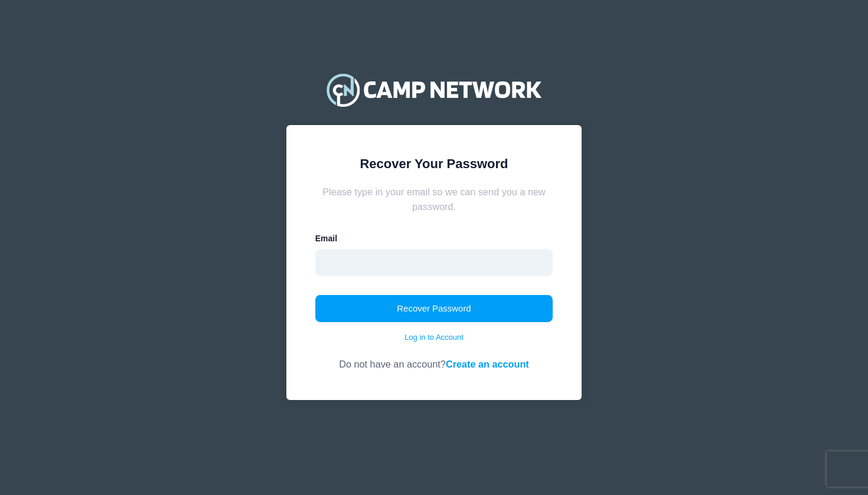
click at [456, 256] on input "email" at bounding box center [434, 262] width 238 height 27
type input "[EMAIL_ADDRESS][PERSON_NAME][DOMAIN_NAME]"
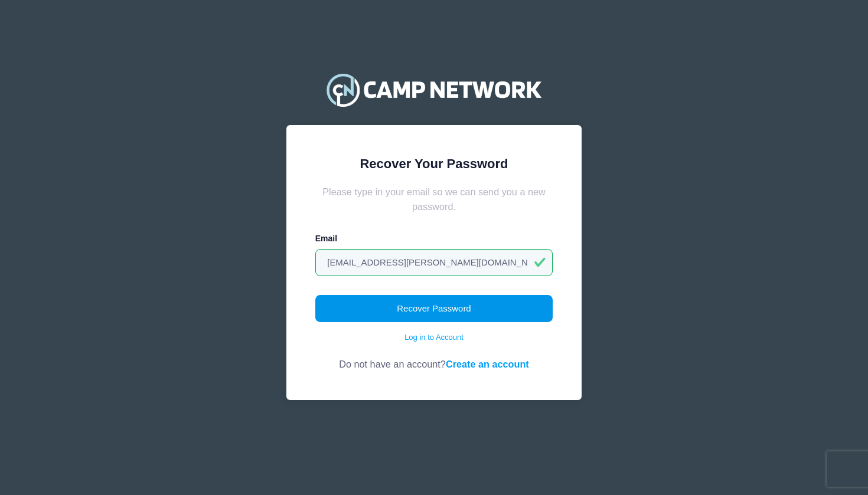
click at [443, 311] on button "Recover Password" at bounding box center [434, 308] width 238 height 27
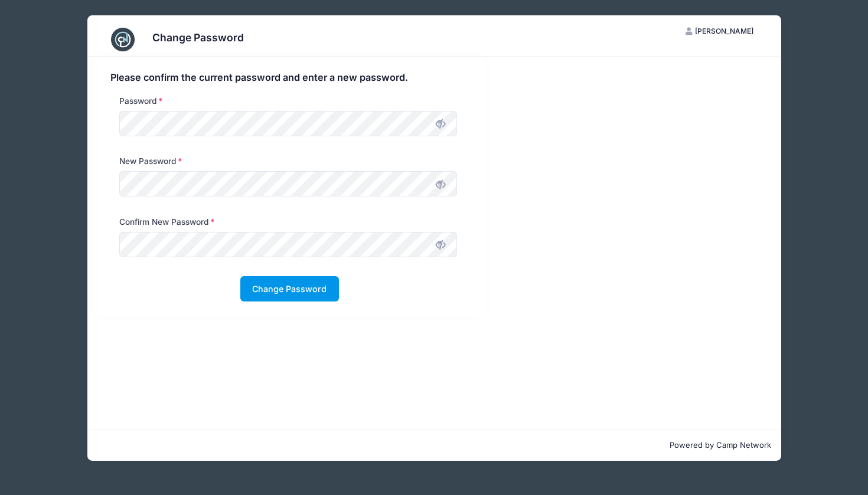
click at [251, 294] on button "Change Password" at bounding box center [289, 288] width 99 height 25
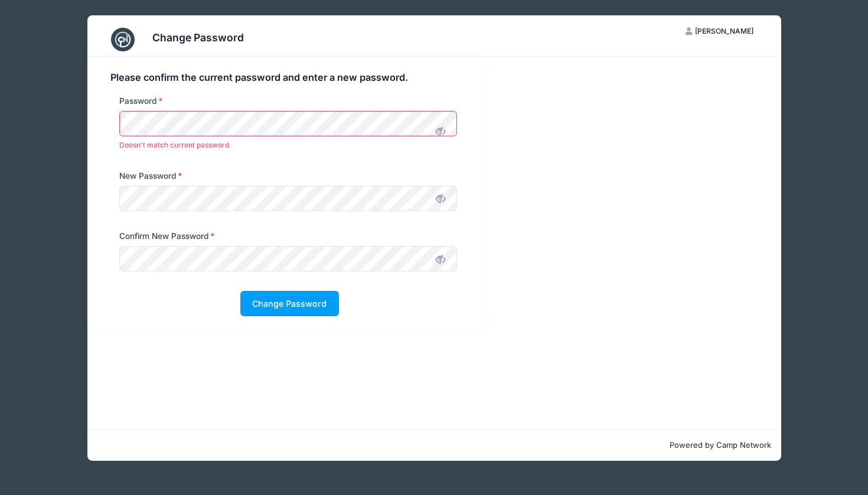
click at [437, 130] on icon at bounding box center [440, 131] width 9 height 9
click at [445, 200] on div "New Password" at bounding box center [287, 193] width 349 height 47
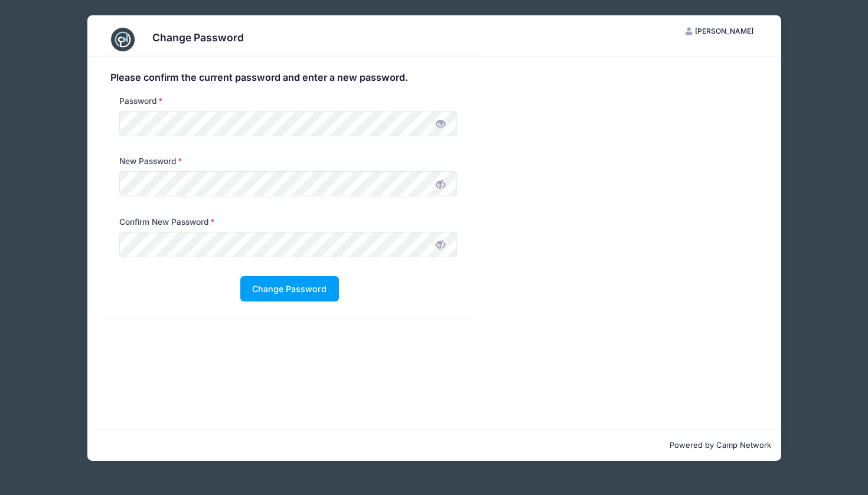
click at [442, 200] on div "New Password" at bounding box center [287, 178] width 349 height 47
click at [440, 187] on icon at bounding box center [440, 184] width 9 height 9
click at [439, 244] on icon at bounding box center [440, 244] width 9 height 9
click at [305, 288] on button "Change Password" at bounding box center [289, 288] width 99 height 25
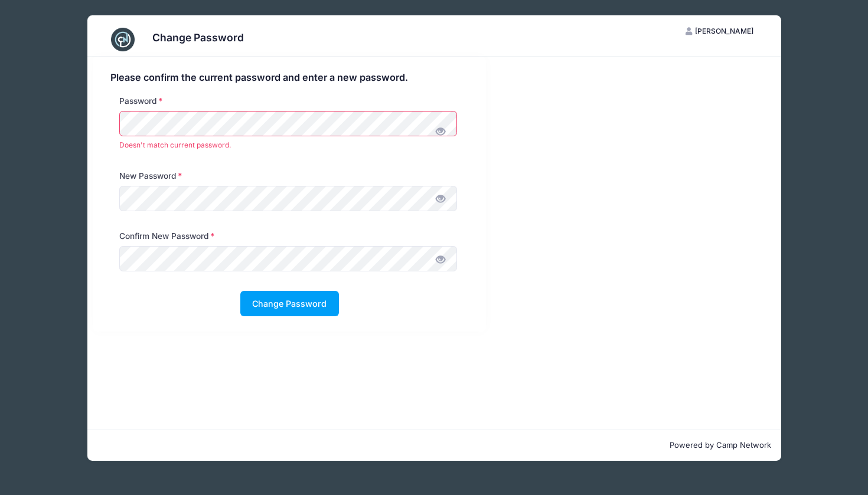
click at [109, 119] on div "Password Doesn't match current password." at bounding box center [289, 132] width 370 height 75
click at [69, 120] on div "Change Password ML Miri Lorincz My Account Logout Please confirm the current pa…" at bounding box center [434, 238] width 832 height 476
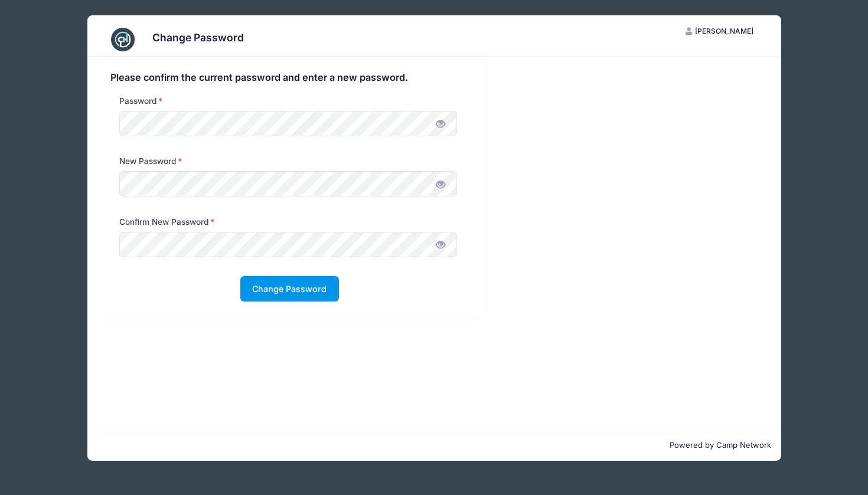
click at [268, 281] on button "Change Password" at bounding box center [289, 288] width 99 height 25
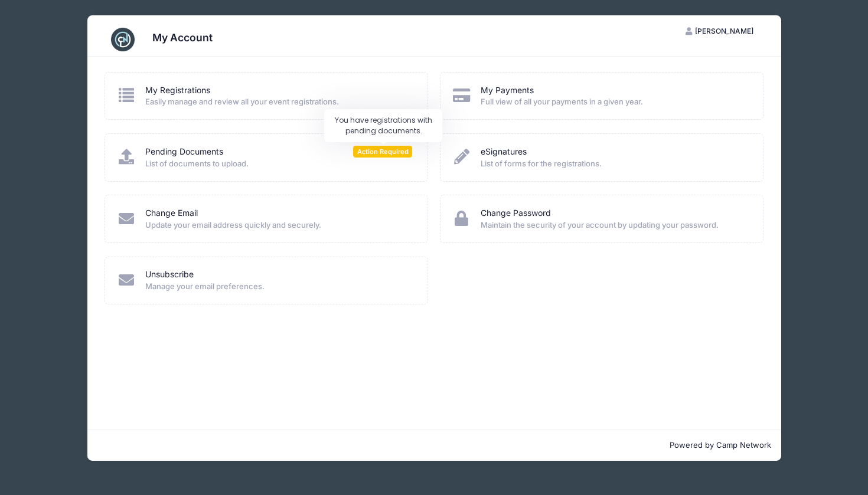
click at [363, 154] on span "Action Required" at bounding box center [382, 151] width 59 height 11
click at [245, 159] on span "List of documents to upload." at bounding box center [278, 164] width 267 height 12
click at [125, 155] on icon at bounding box center [125, 156] width 19 height 15
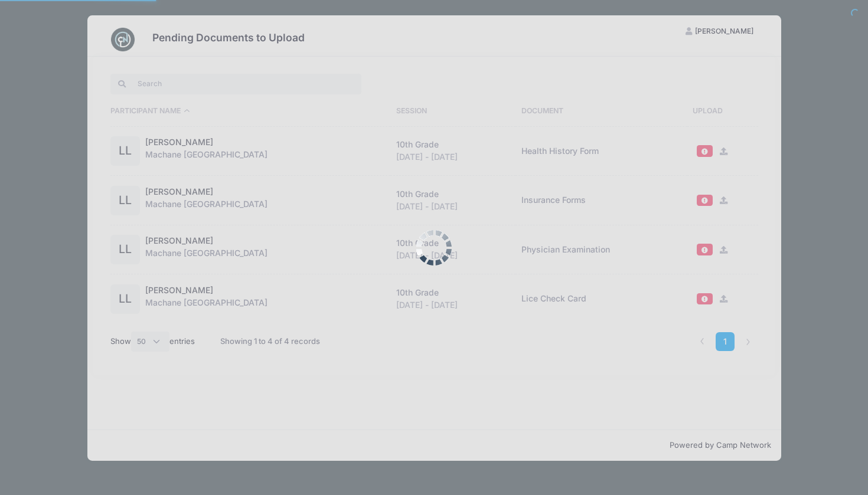
select select "50"
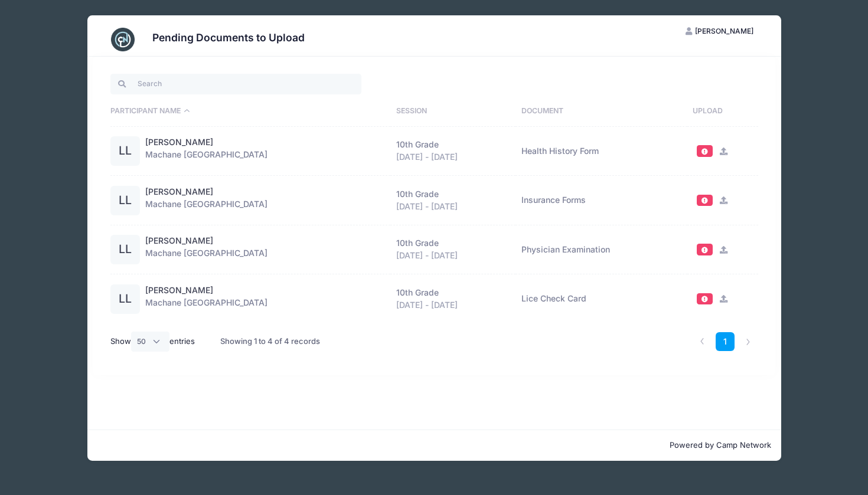
click at [706, 299] on span at bounding box center [704, 299] width 8 height 6
click at [721, 296] on icon at bounding box center [722, 299] width 9 height 8
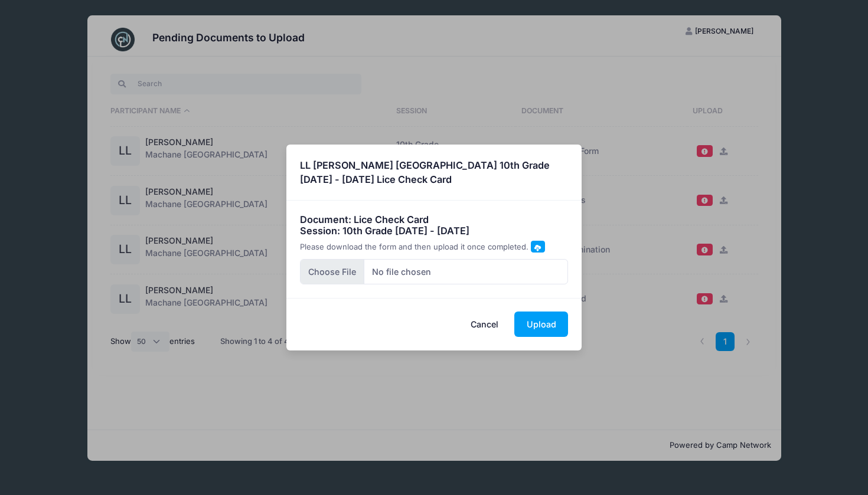
click at [347, 272] on input "file" at bounding box center [434, 271] width 269 height 25
click at [487, 325] on button "Cancel" at bounding box center [485, 324] width 52 height 25
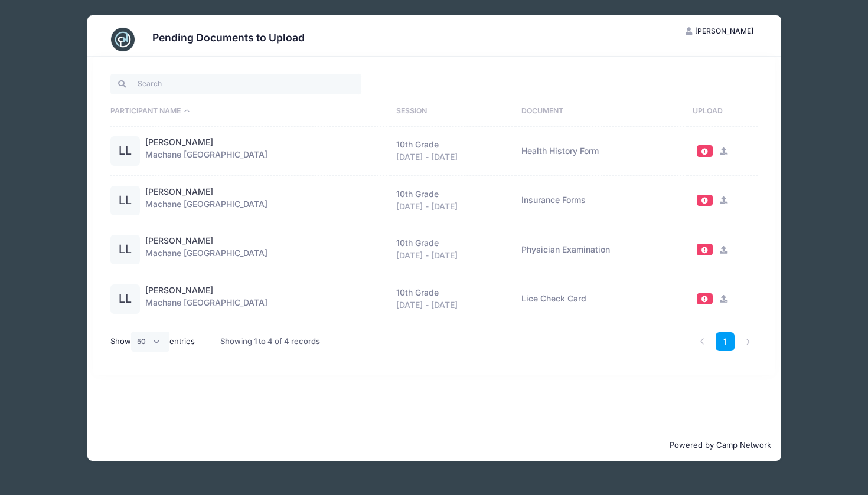
click at [115, 195] on div "LL" at bounding box center [125, 201] width 30 height 30
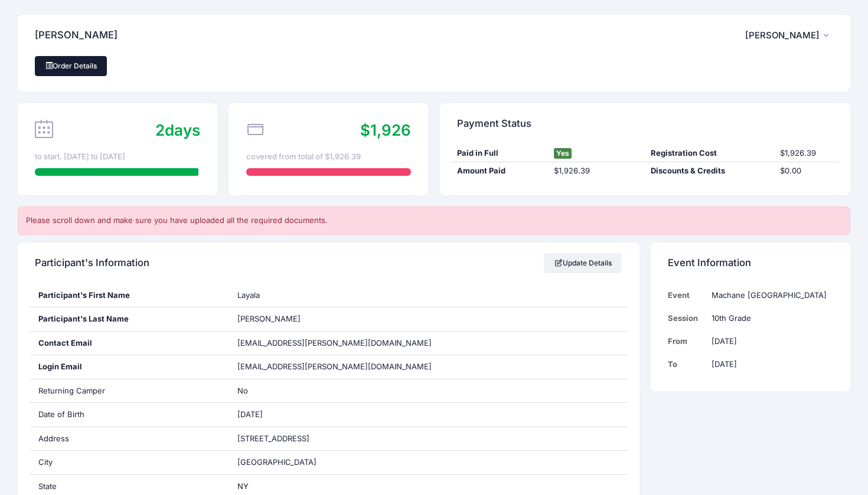
click at [67, 60] on link "Order Details" at bounding box center [71, 66] width 72 height 20
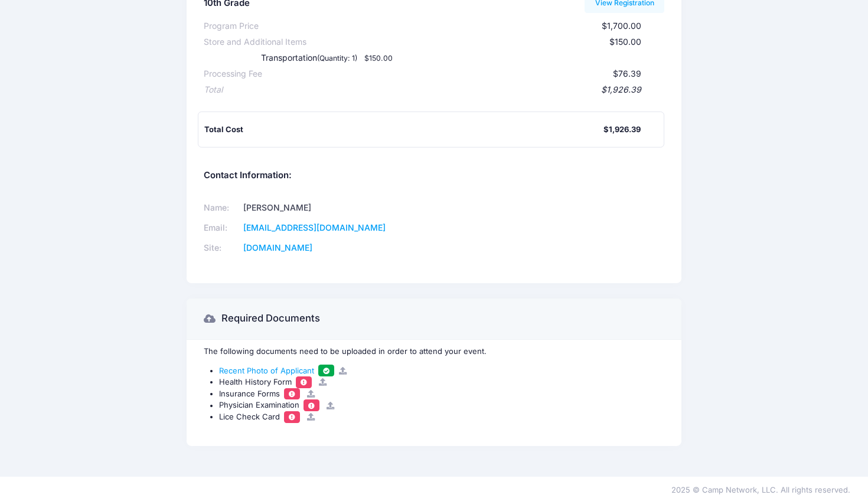
scroll to position [158, 0]
click at [301, 380] on span at bounding box center [303, 383] width 8 height 6
click at [308, 377] on span at bounding box center [304, 382] width 16 height 11
click at [293, 391] on span at bounding box center [291, 394] width 8 height 6
click at [312, 391] on div "Insurance Forms" at bounding box center [441, 395] width 445 height 12
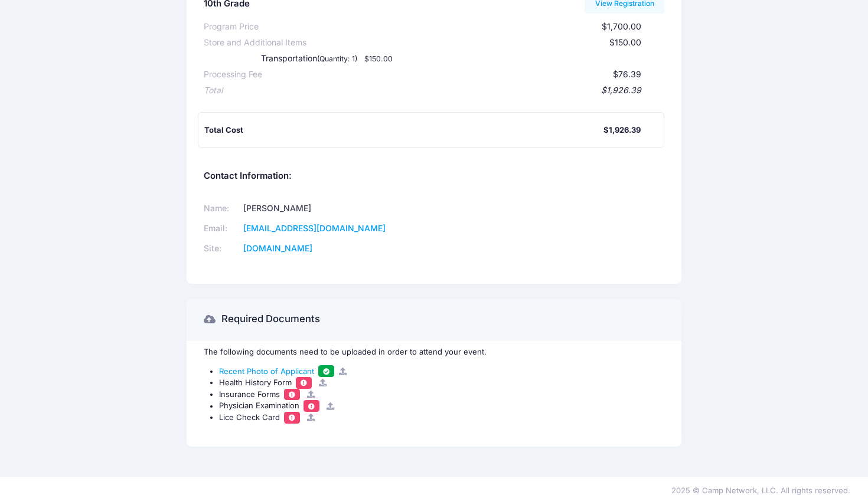
click at [303, 400] on div "Physician Examination" at bounding box center [441, 406] width 445 height 12
click at [294, 414] on span at bounding box center [291, 417] width 8 height 6
click at [308, 414] on icon at bounding box center [310, 418] width 9 height 8
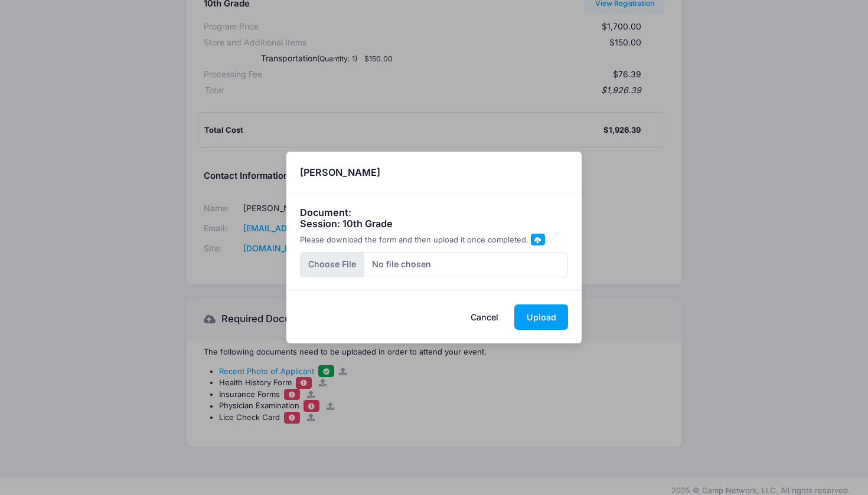
click at [430, 267] on input "file" at bounding box center [434, 264] width 269 height 25
click at [488, 314] on button "Cancel" at bounding box center [485, 317] width 52 height 25
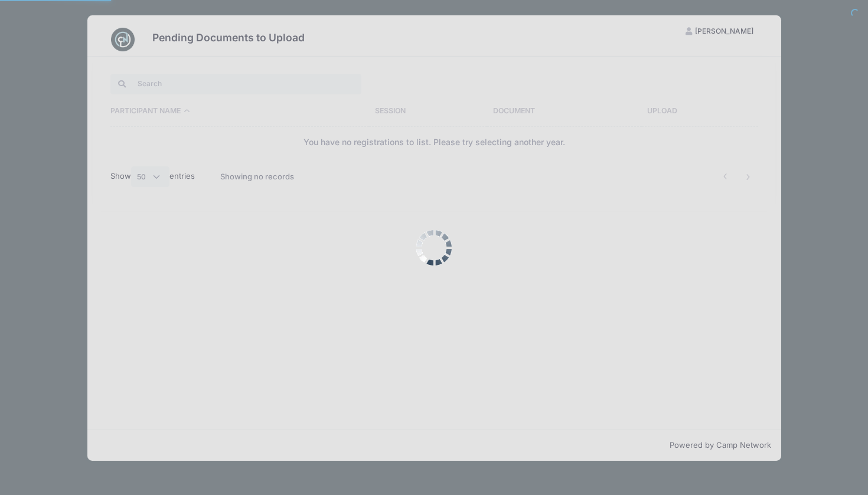
select select "50"
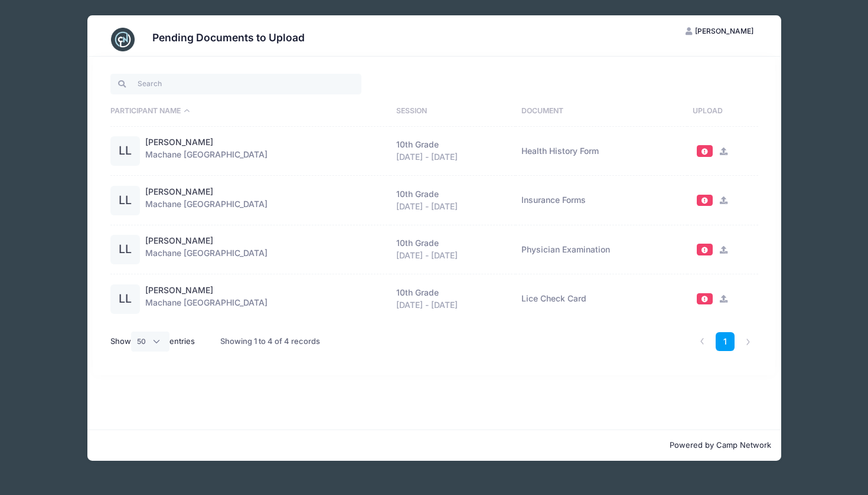
click at [723, 249] on icon at bounding box center [722, 250] width 9 height 8
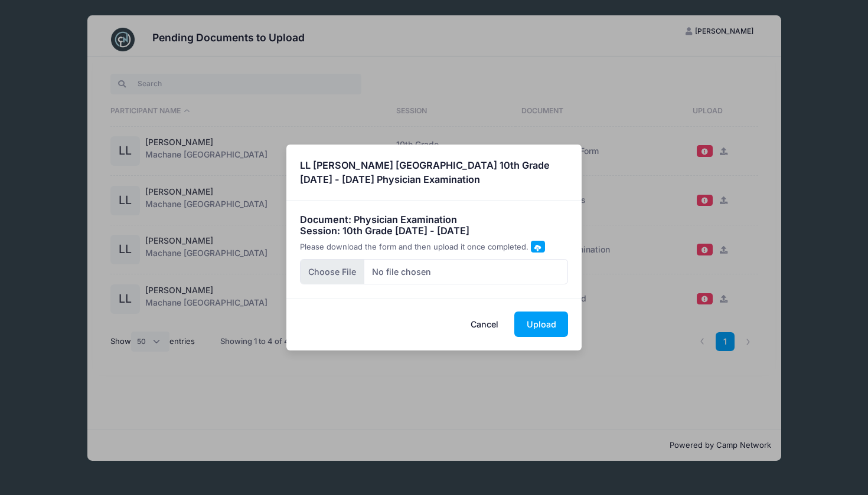
click at [526, 275] on input "file" at bounding box center [434, 271] width 269 height 25
click at [500, 326] on button "Cancel" at bounding box center [485, 324] width 52 height 25
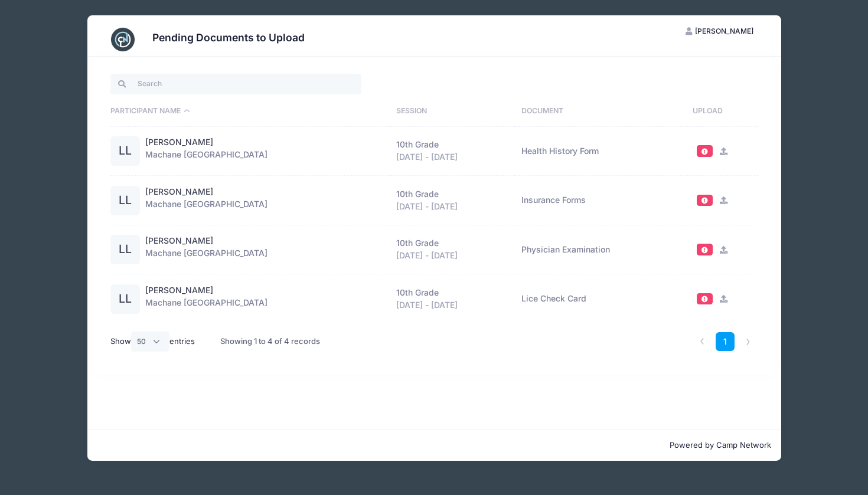
click at [536, 250] on td "Physician Examination" at bounding box center [601, 251] width 172 height 50
click at [700, 250] on span at bounding box center [704, 250] width 8 height 6
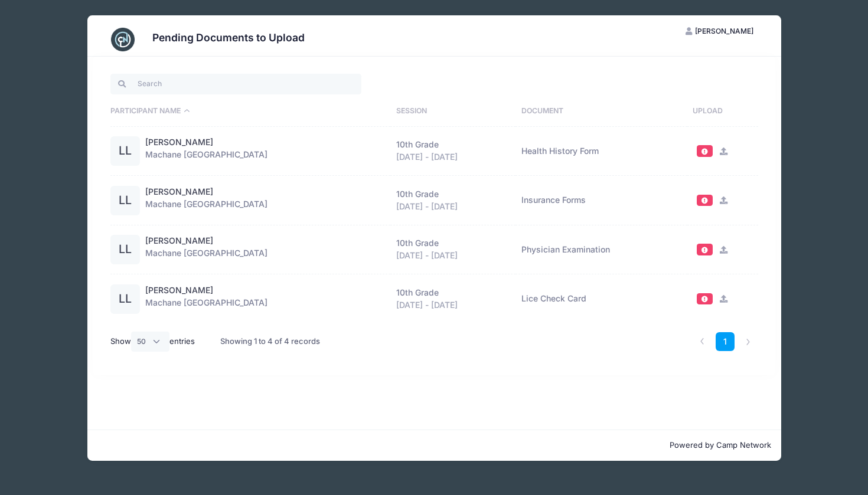
click at [538, 207] on td "Insurance Forms" at bounding box center [601, 201] width 172 height 50
click at [538, 201] on td "Insurance Forms" at bounding box center [601, 201] width 172 height 50
click at [719, 342] on link "1" at bounding box center [724, 341] width 19 height 19
click at [700, 342] on li at bounding box center [701, 341] width 19 height 19
drag, startPoint x: 275, startPoint y: 115, endPoint x: 189, endPoint y: 50, distance: 107.4
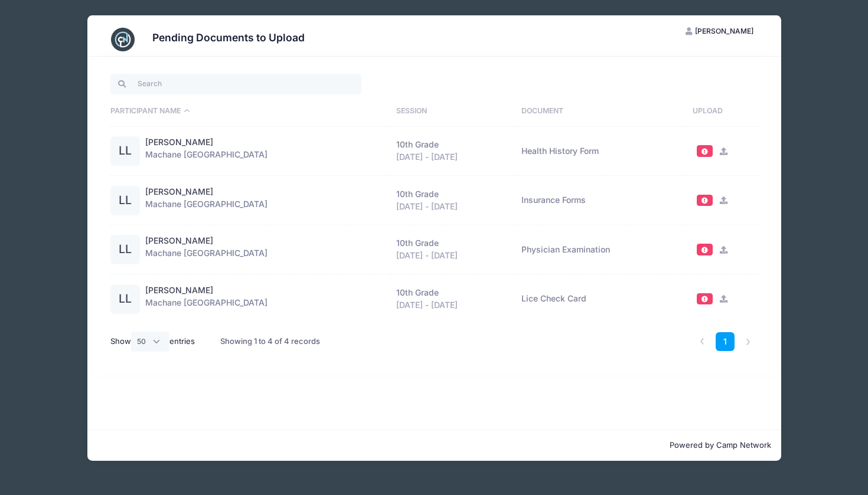
click at [189, 50] on div "Pending Documents to Upload ML Miri Lorincz My Account Logout Participant Name …" at bounding box center [434, 238] width 694 height 446
click at [249, 86] on input "search" at bounding box center [235, 84] width 251 height 20
click at [820, 46] on div "Pending Documents to Upload ML Miri Lorincz My Account Logout Participant Name …" at bounding box center [434, 238] width 832 height 476
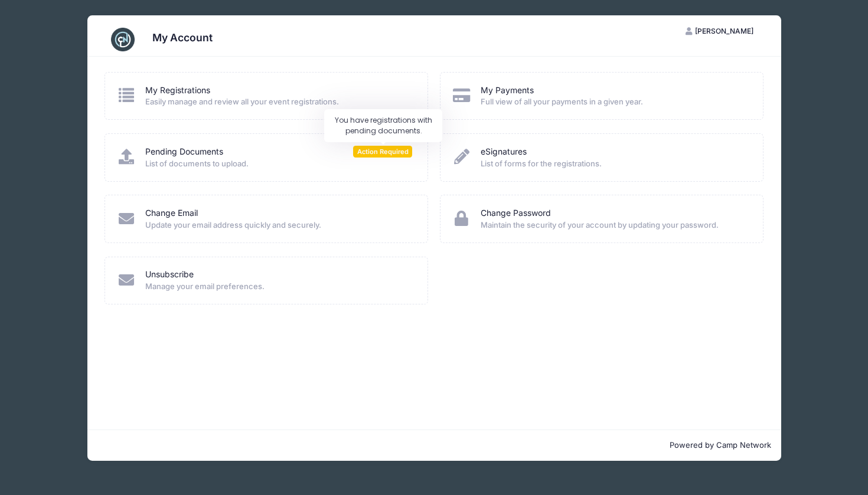
click at [387, 147] on span "Action Required" at bounding box center [382, 151] width 59 height 11
click at [231, 158] on span "List of documents to upload." at bounding box center [278, 164] width 267 height 12
click at [125, 150] on icon at bounding box center [125, 156] width 19 height 15
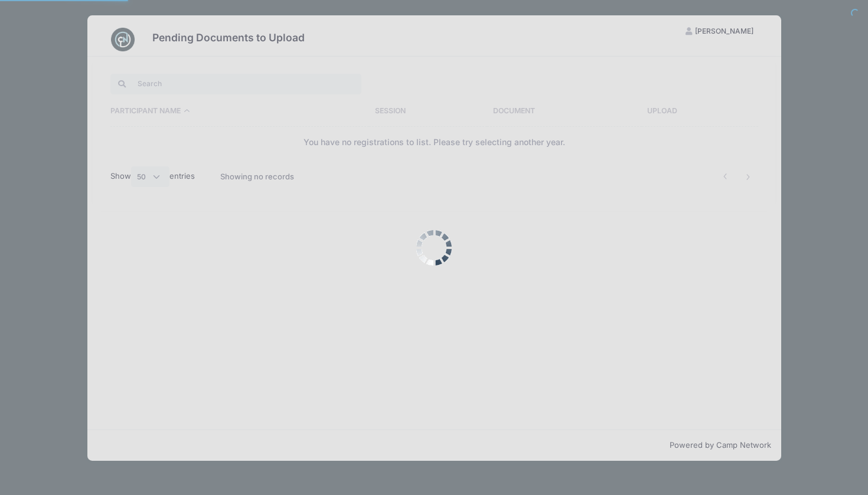
select select "50"
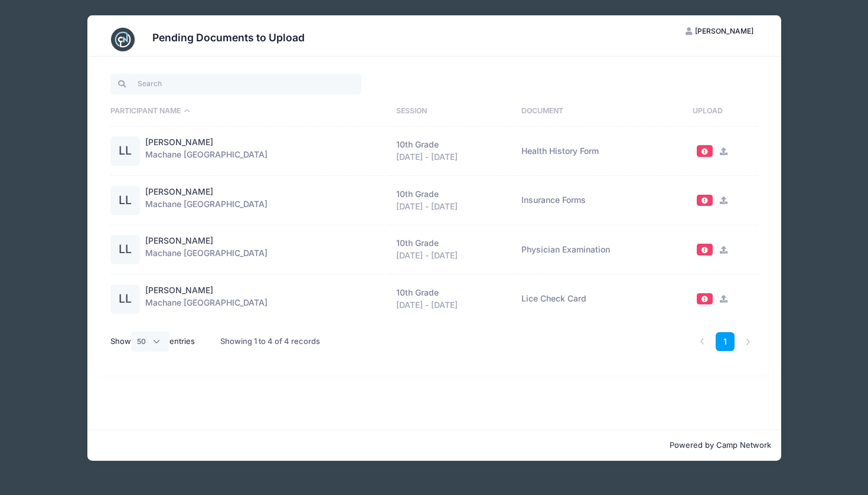
click at [719, 202] on icon at bounding box center [722, 201] width 9 height 8
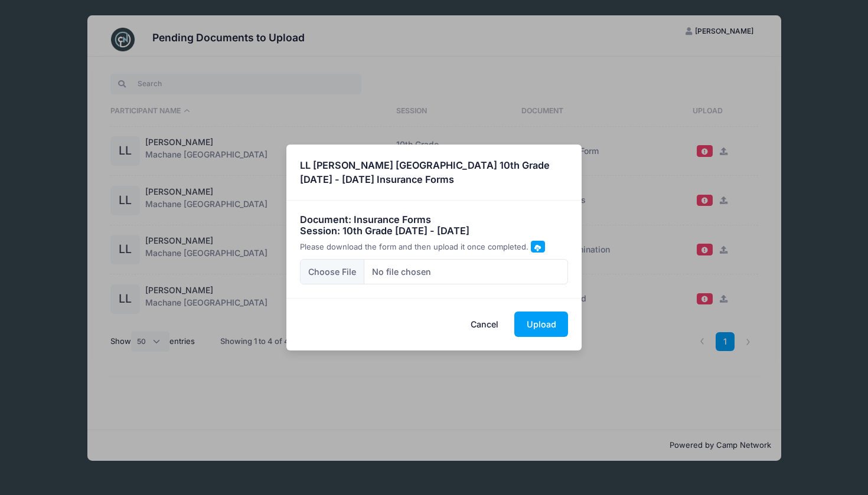
click at [540, 244] on span at bounding box center [538, 246] width 14 height 11
click at [720, 203] on div "× LL Layala Lorincz Machane Racket Lake 10th Grade Aug 14 - Aug 28, 2025 Insura…" at bounding box center [434, 247] width 868 height 495
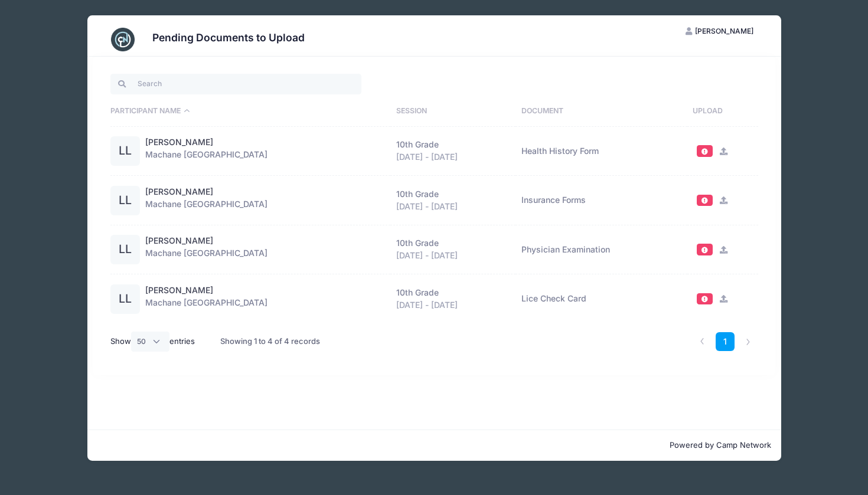
click at [723, 200] on icon at bounding box center [722, 201] width 9 height 8
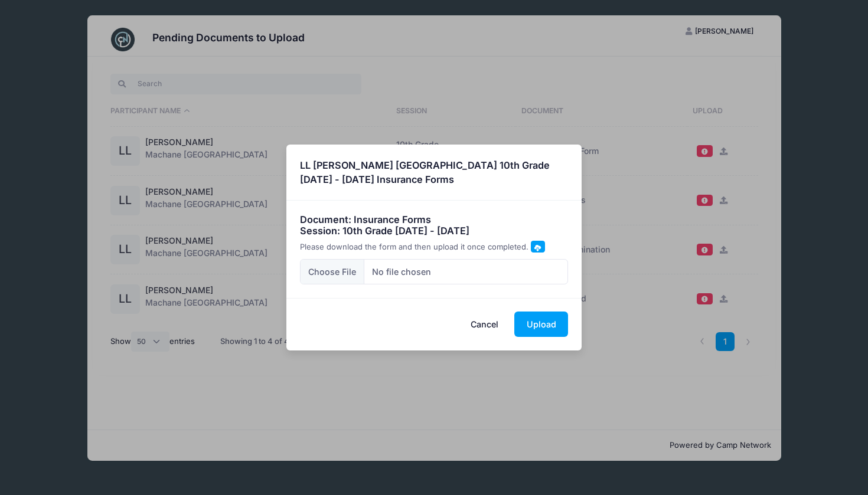
click at [535, 246] on span at bounding box center [537, 247] width 6 height 6
click at [482, 319] on button "Cancel" at bounding box center [485, 324] width 52 height 25
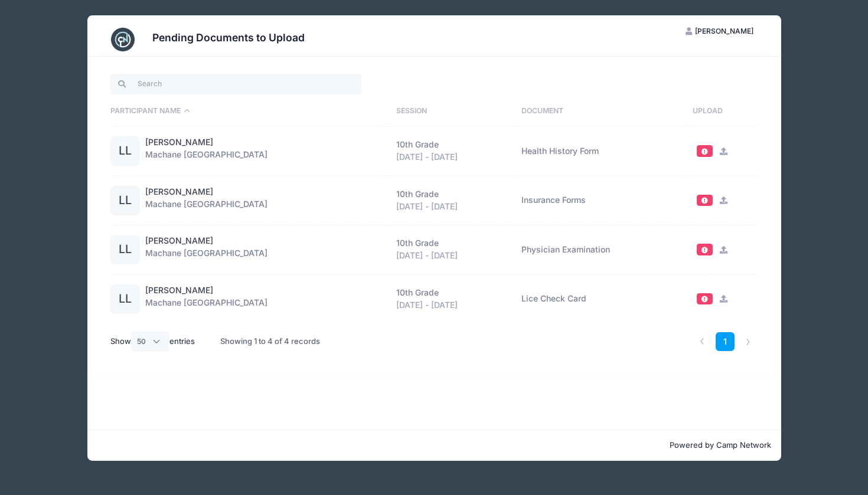
click at [723, 149] on icon at bounding box center [722, 152] width 9 height 8
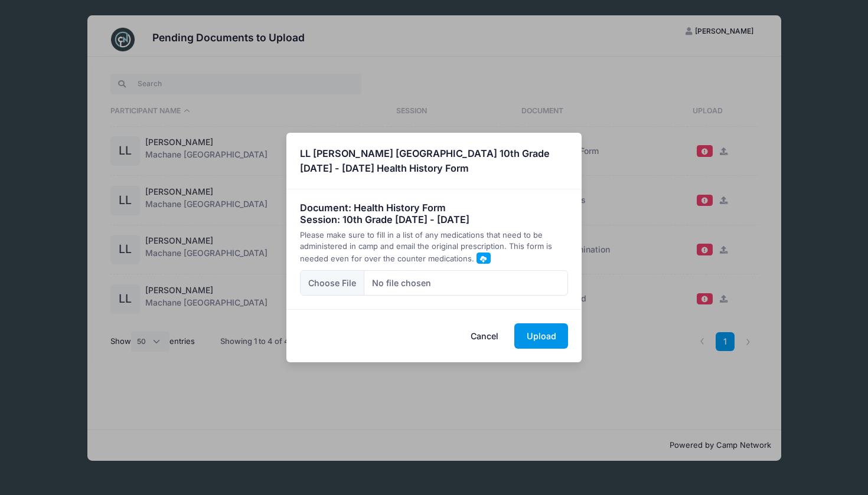
click at [543, 335] on button "Upload" at bounding box center [541, 336] width 54 height 25
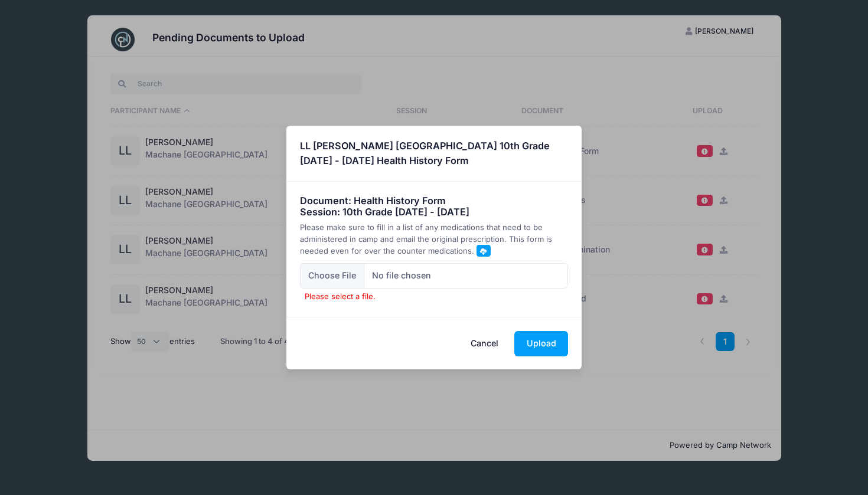
click at [492, 337] on button "Cancel" at bounding box center [485, 343] width 52 height 25
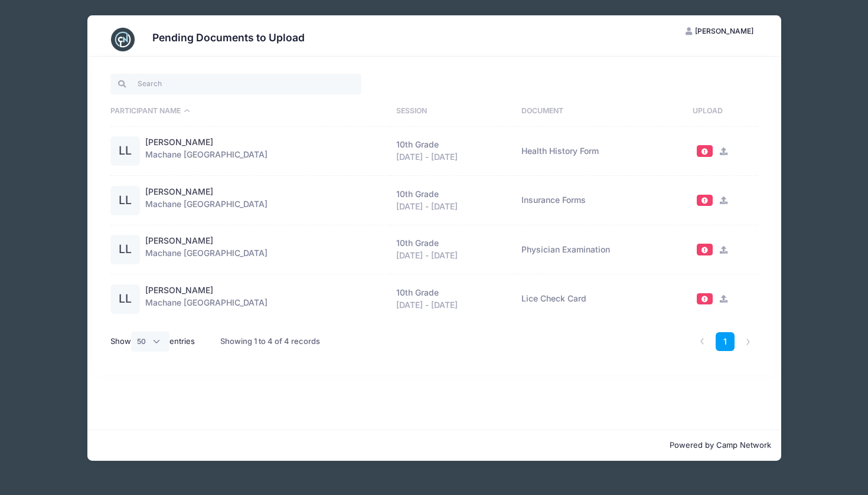
click at [720, 152] on icon at bounding box center [722, 152] width 9 height 8
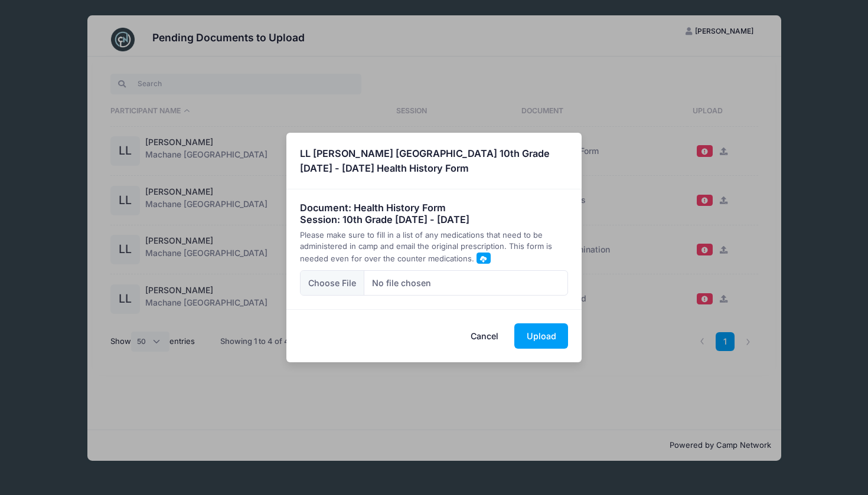
click at [480, 257] on span at bounding box center [483, 259] width 6 height 6
click at [485, 334] on button "Cancel" at bounding box center [485, 336] width 52 height 25
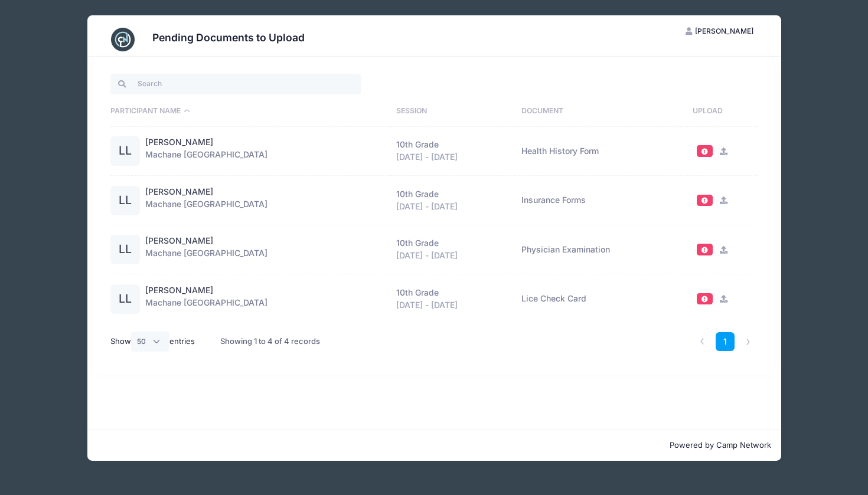
click at [721, 296] on icon at bounding box center [722, 299] width 9 height 8
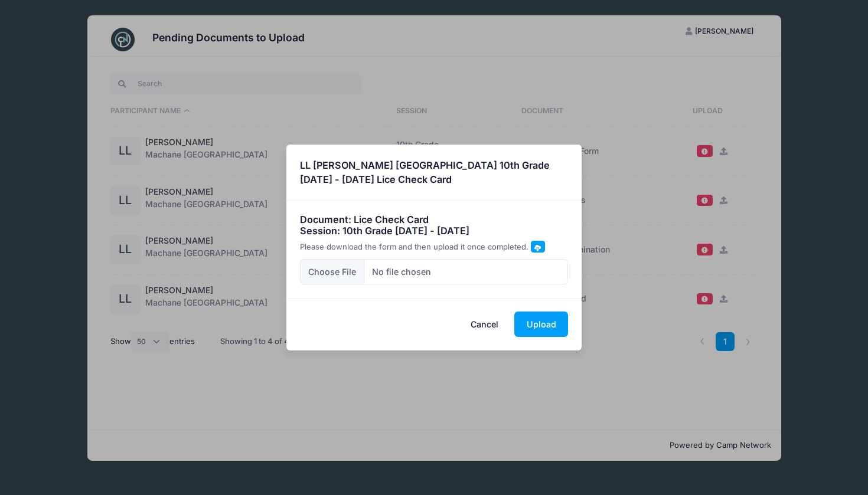
click at [535, 247] on span at bounding box center [537, 247] width 6 height 6
click at [482, 323] on button "Cancel" at bounding box center [485, 324] width 52 height 25
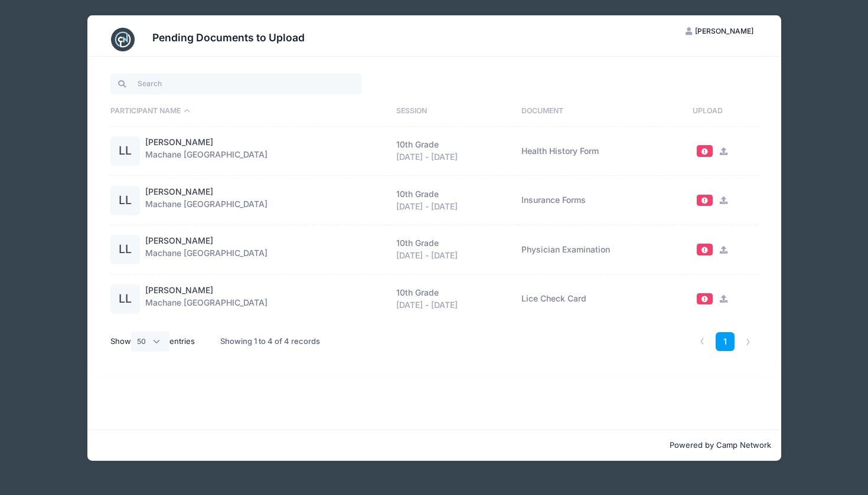
click at [724, 249] on icon at bounding box center [722, 250] width 9 height 8
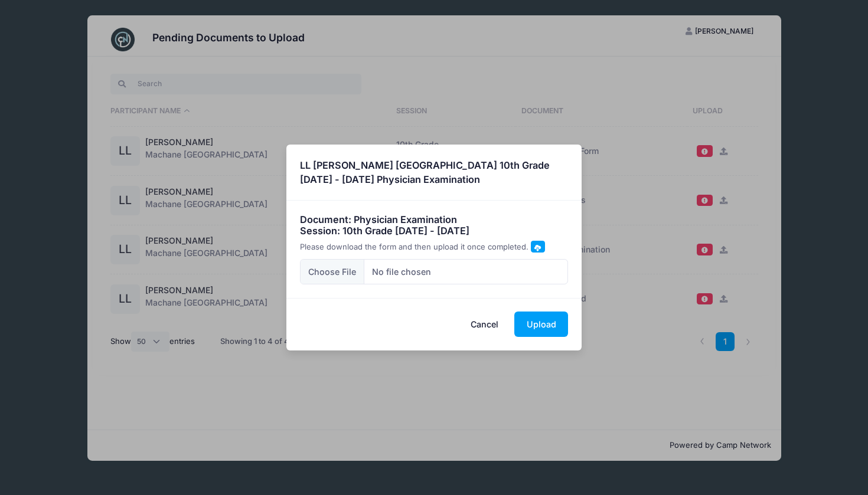
click at [532, 234] on h4 "Document: Physician Examination Session: 10th Grade Aug 14 - Aug 28, 2025" at bounding box center [434, 225] width 269 height 23
click at [534, 247] on span at bounding box center [537, 247] width 6 height 6
click at [535, 244] on span at bounding box center [537, 247] width 6 height 6
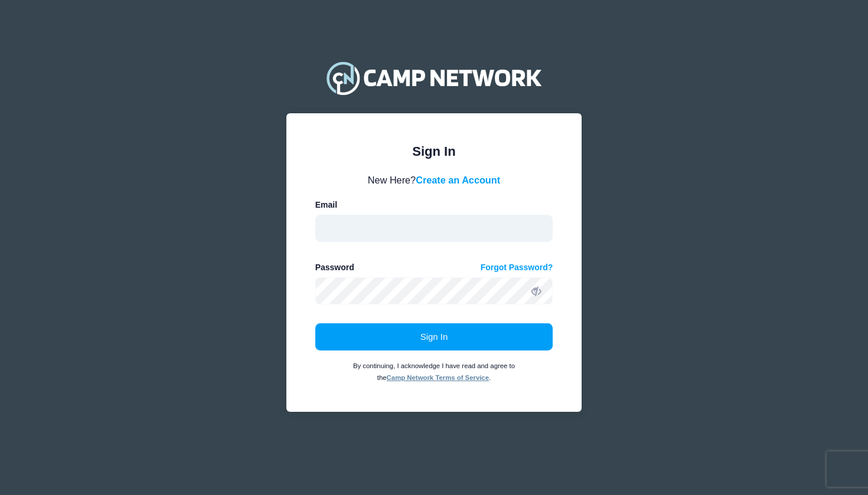
type input "[EMAIL_ADDRESS][PERSON_NAME][DOMAIN_NAME]"
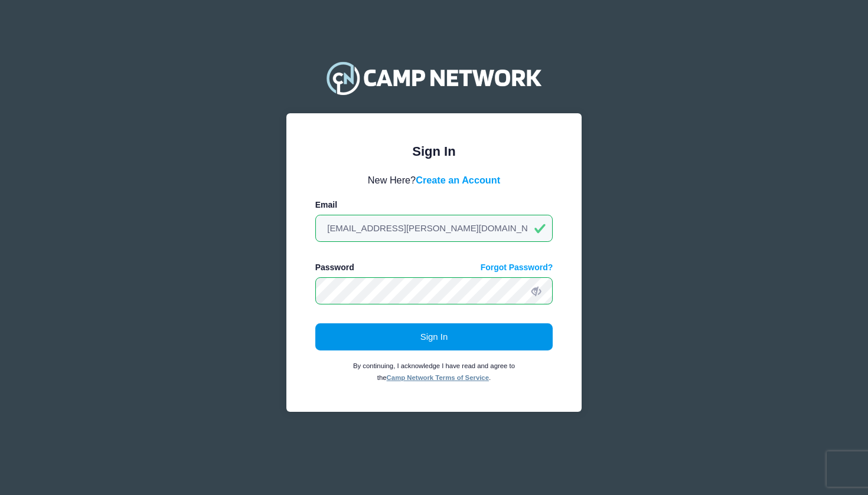
click at [417, 335] on button "Sign In" at bounding box center [434, 337] width 238 height 27
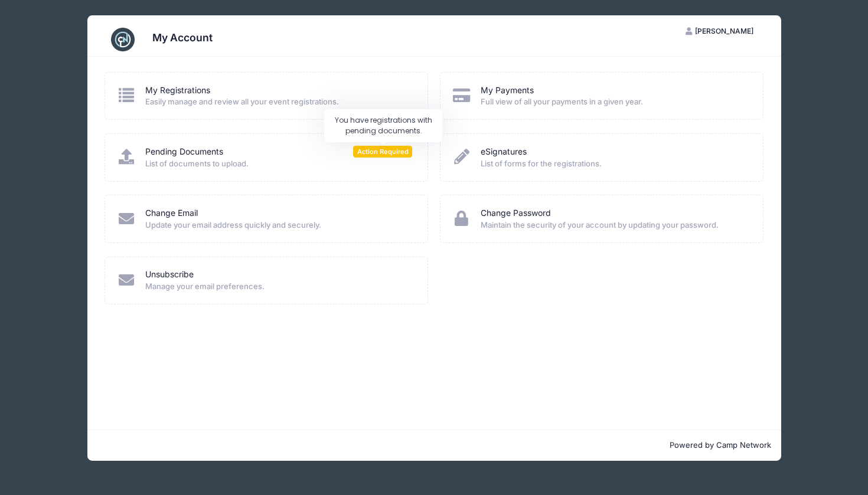
click at [393, 153] on span "Action Required" at bounding box center [382, 151] width 59 height 11
click at [296, 168] on div "Pending Documents Action Required List of documents to upload." at bounding box center [266, 157] width 324 height 48
click at [182, 156] on link "Pending Documents" at bounding box center [184, 152] width 78 height 12
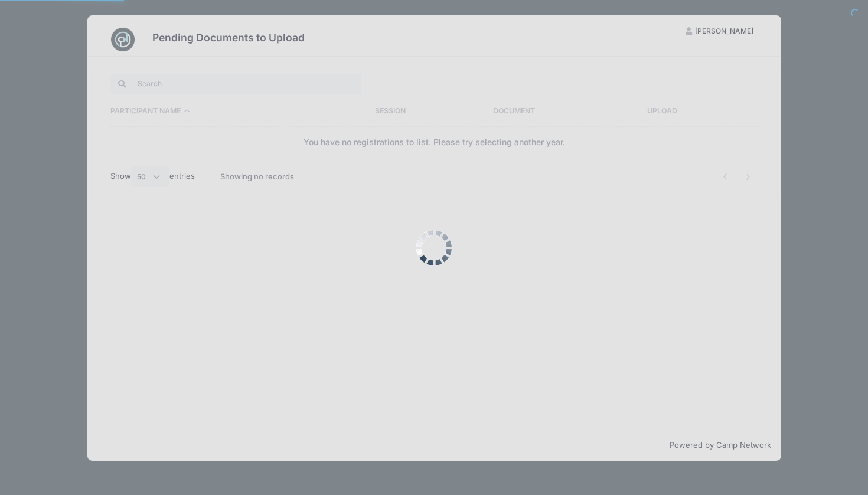
select select "50"
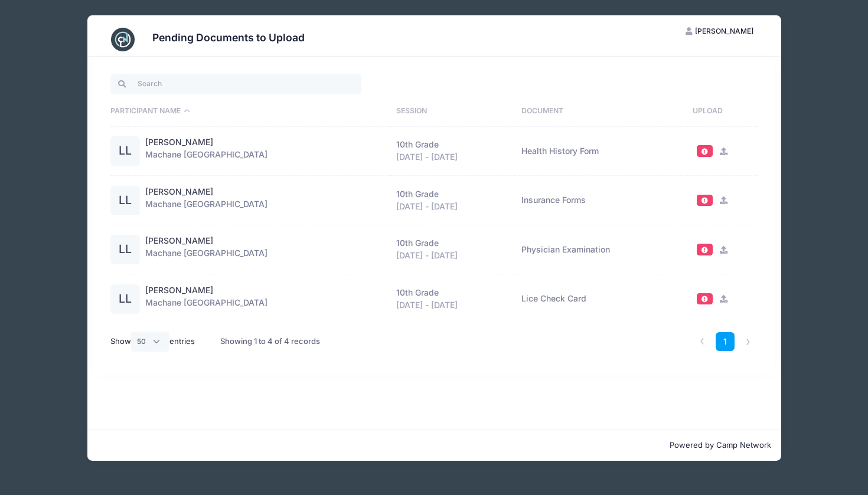
click at [723, 152] on icon at bounding box center [722, 152] width 9 height 8
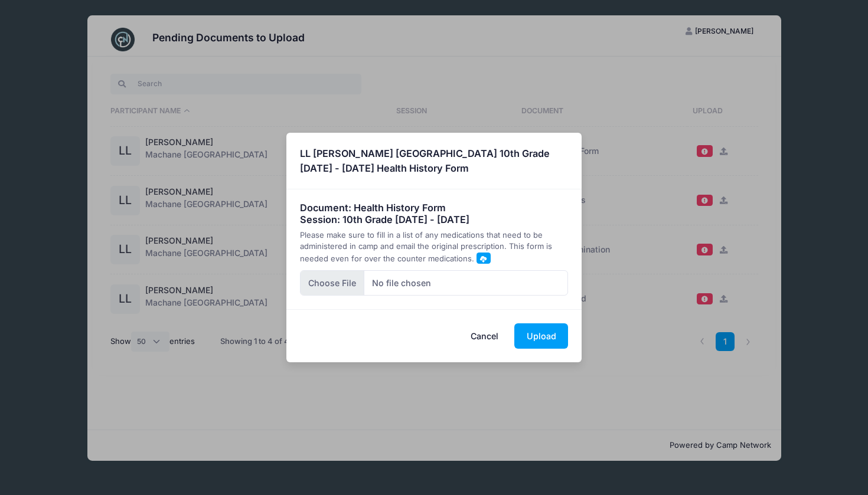
click at [468, 276] on input "file" at bounding box center [434, 282] width 269 height 25
click at [548, 338] on button "Upload" at bounding box center [541, 336] width 54 height 25
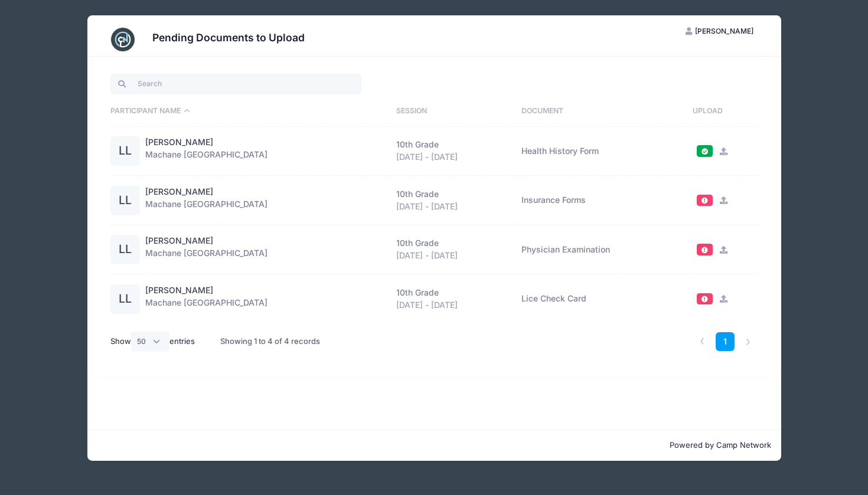
click at [724, 248] on icon at bounding box center [722, 250] width 9 height 8
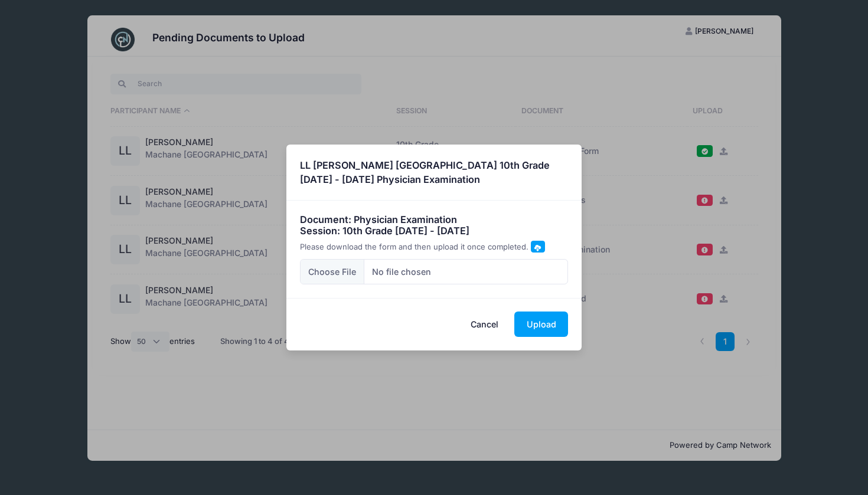
click at [534, 248] on span at bounding box center [537, 247] width 6 height 6
click at [548, 272] on input "file" at bounding box center [434, 271] width 269 height 25
click at [546, 325] on button "Upload" at bounding box center [541, 324] width 54 height 25
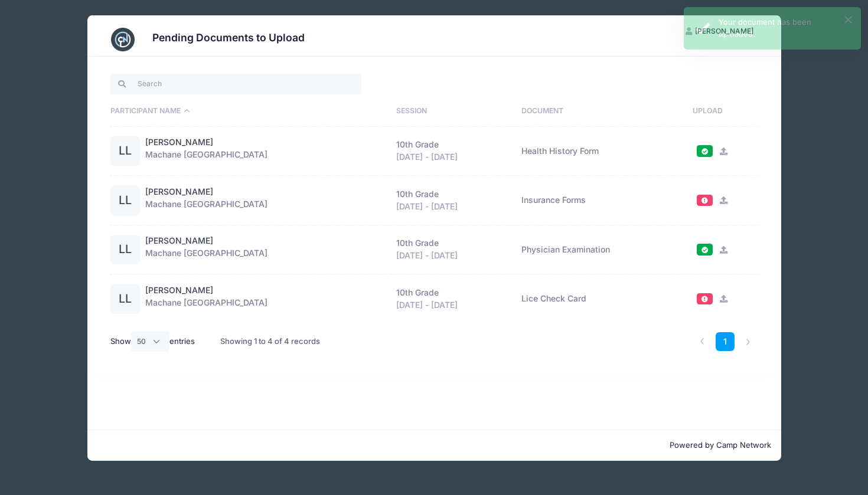
click at [721, 201] on icon at bounding box center [722, 201] width 9 height 8
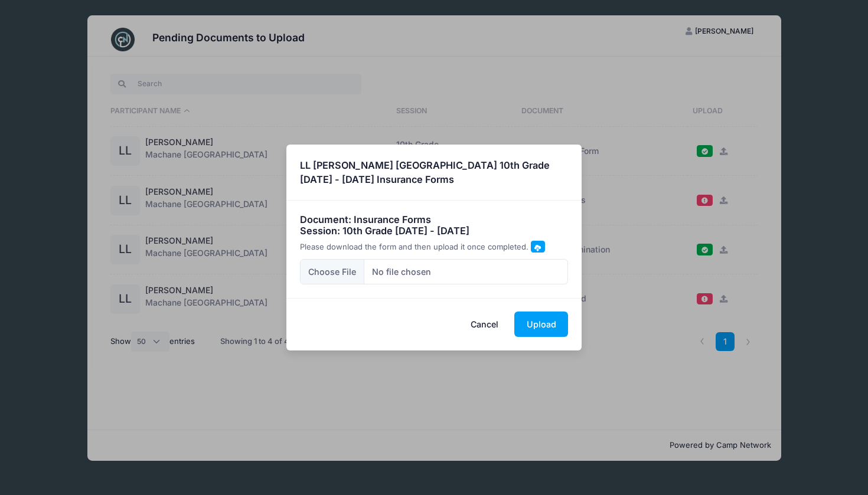
click at [537, 250] on span at bounding box center [537, 247] width 6 height 6
click at [489, 327] on button "Cancel" at bounding box center [485, 324] width 52 height 25
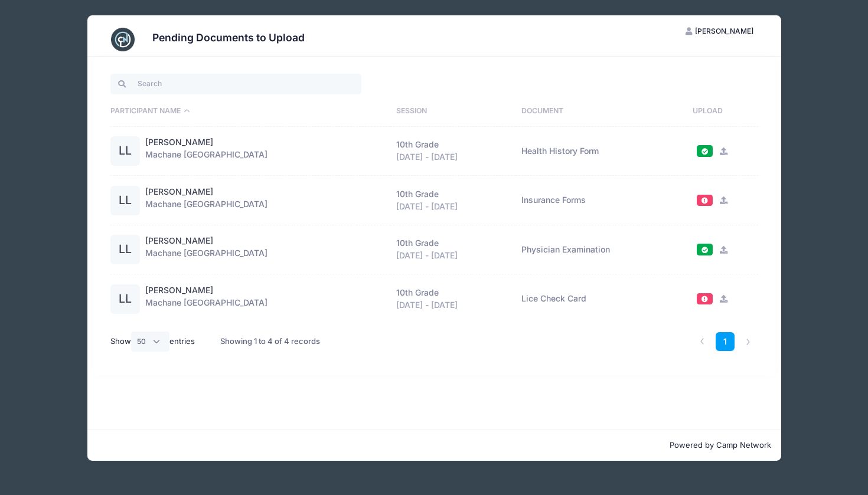
click at [718, 200] on icon at bounding box center [722, 201] width 9 height 8
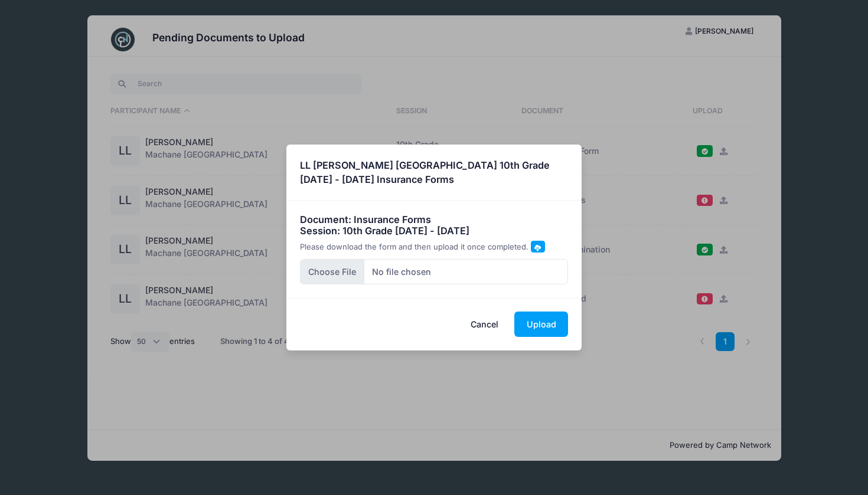
click at [334, 273] on input "file" at bounding box center [434, 271] width 269 height 25
type input "C:\fakepath\lea insurancee medical.HEIC"
drag, startPoint x: 740, startPoint y: 413, endPoint x: 609, endPoint y: 388, distance: 133.3
click at [609, 388] on div "× LL [PERSON_NAME] [GEOGRAPHIC_DATA] 10th Grade [DATE] - [DATE] Insurance Forms…" at bounding box center [434, 247] width 868 height 495
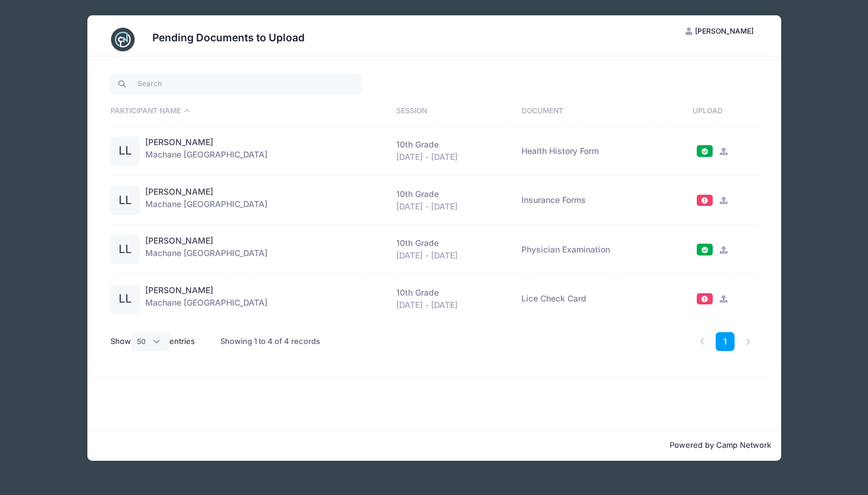
click at [721, 198] on icon at bounding box center [722, 201] width 9 height 8
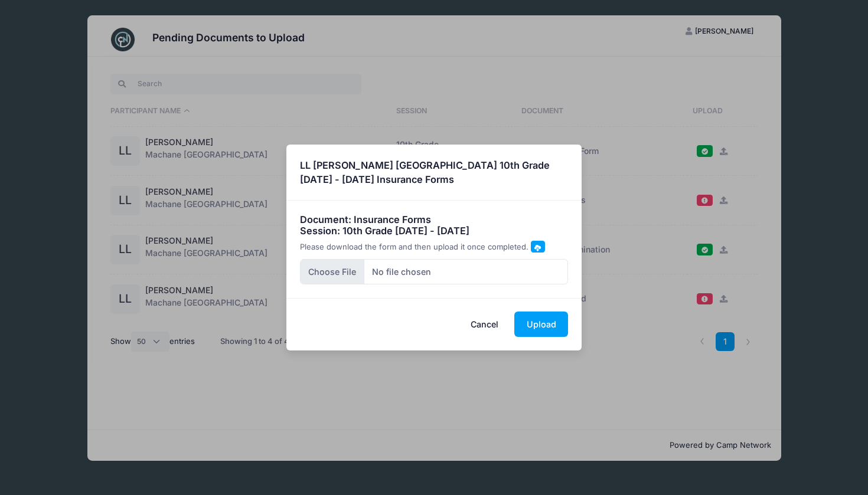
click at [485, 270] on input "file" at bounding box center [434, 271] width 269 height 25
type input "C:\fakepath\lea insurancee medical.HEIC"
click at [557, 329] on button "Upload" at bounding box center [541, 324] width 54 height 25
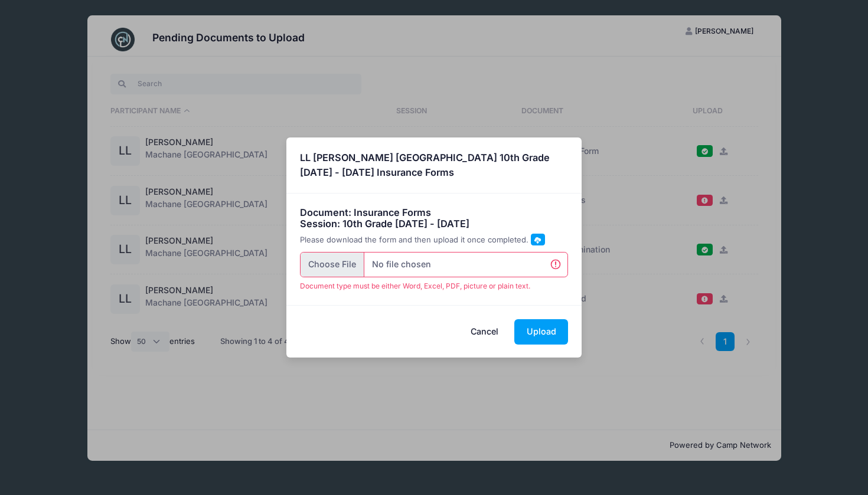
click at [336, 267] on input "file" at bounding box center [434, 264] width 269 height 25
click at [536, 344] on div "Cancel Upload" at bounding box center [433, 331] width 295 height 53
click at [539, 334] on button "Upload" at bounding box center [541, 331] width 54 height 25
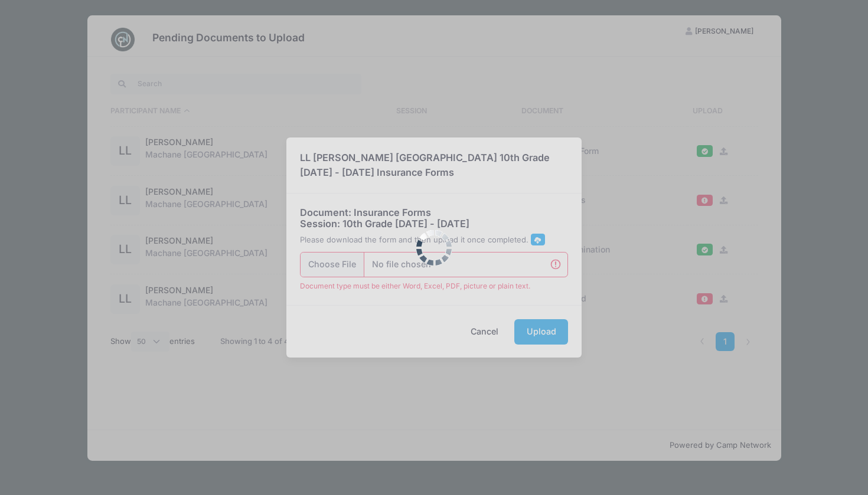
click at [539, 334] on div at bounding box center [434, 247] width 868 height 495
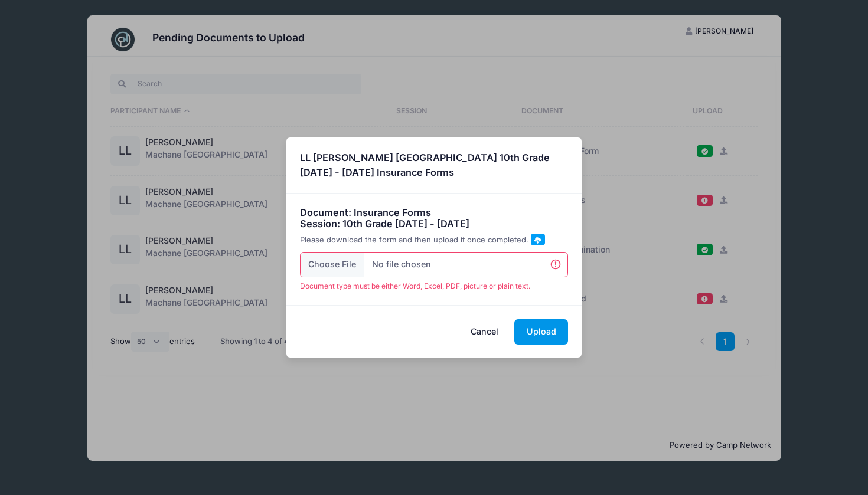
click at [539, 334] on button "Upload" at bounding box center [541, 331] width 54 height 25
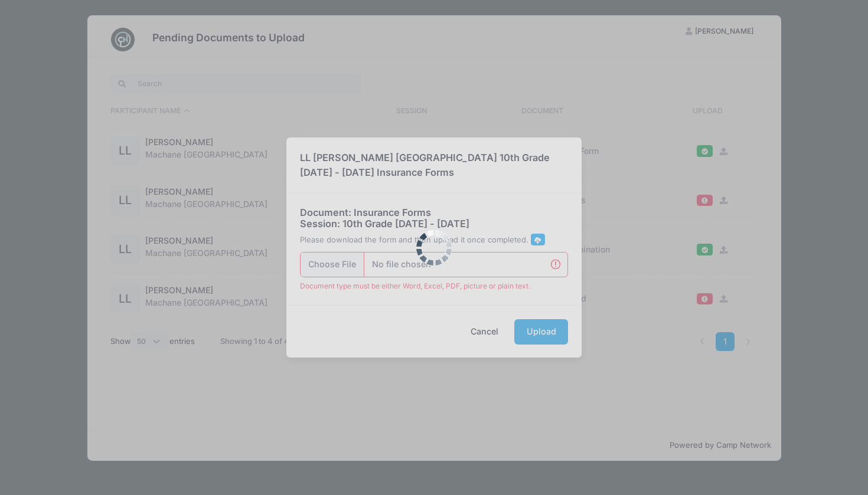
click at [539, 334] on div at bounding box center [434, 247] width 868 height 495
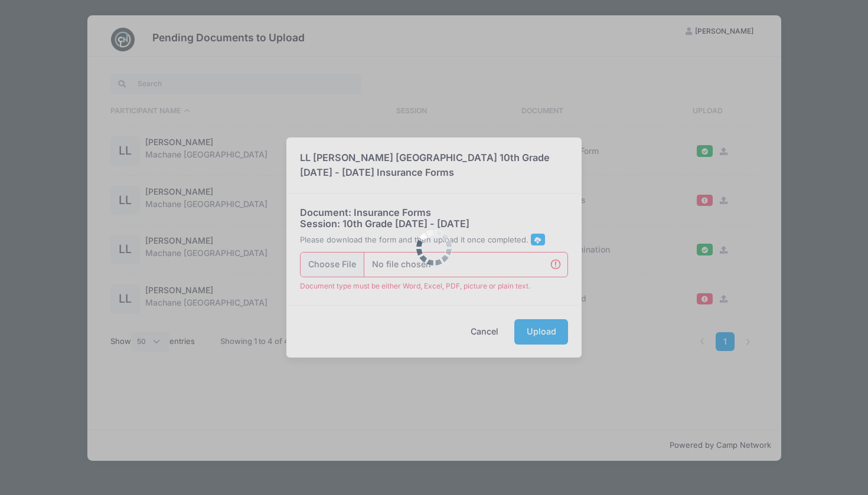
click at [539, 334] on div at bounding box center [434, 247] width 868 height 495
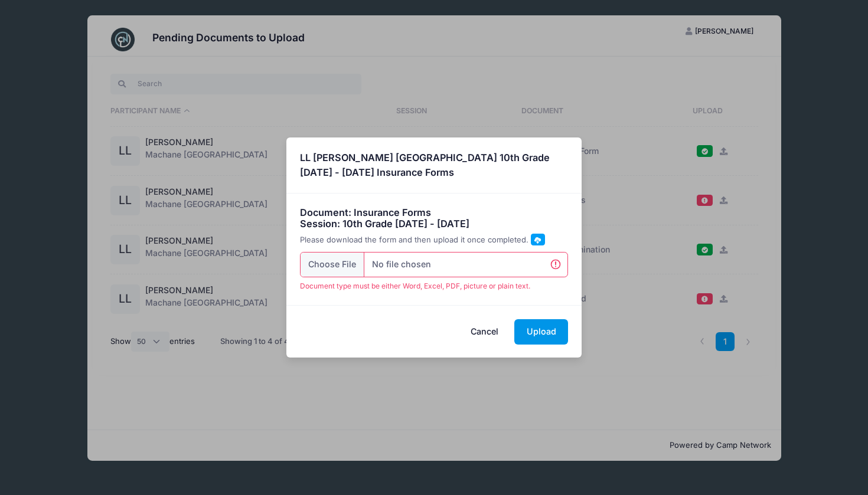
click at [539, 334] on button "Upload" at bounding box center [541, 331] width 54 height 25
click at [479, 326] on button "Cancel" at bounding box center [485, 331] width 52 height 25
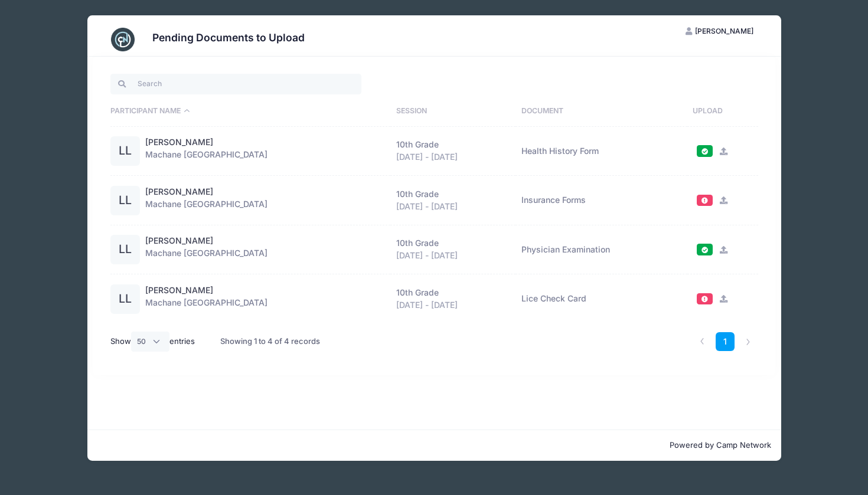
click at [703, 298] on span at bounding box center [704, 299] width 8 height 6
click at [715, 298] on link at bounding box center [722, 298] width 14 height 10
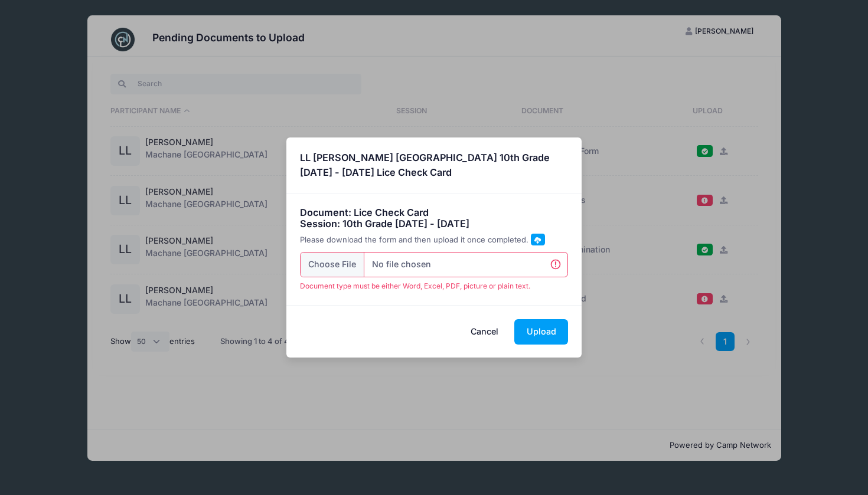
click at [537, 240] on span at bounding box center [538, 239] width 14 height 11
click at [485, 331] on button "Cancel" at bounding box center [485, 331] width 52 height 25
